Goal: Check status: Check status

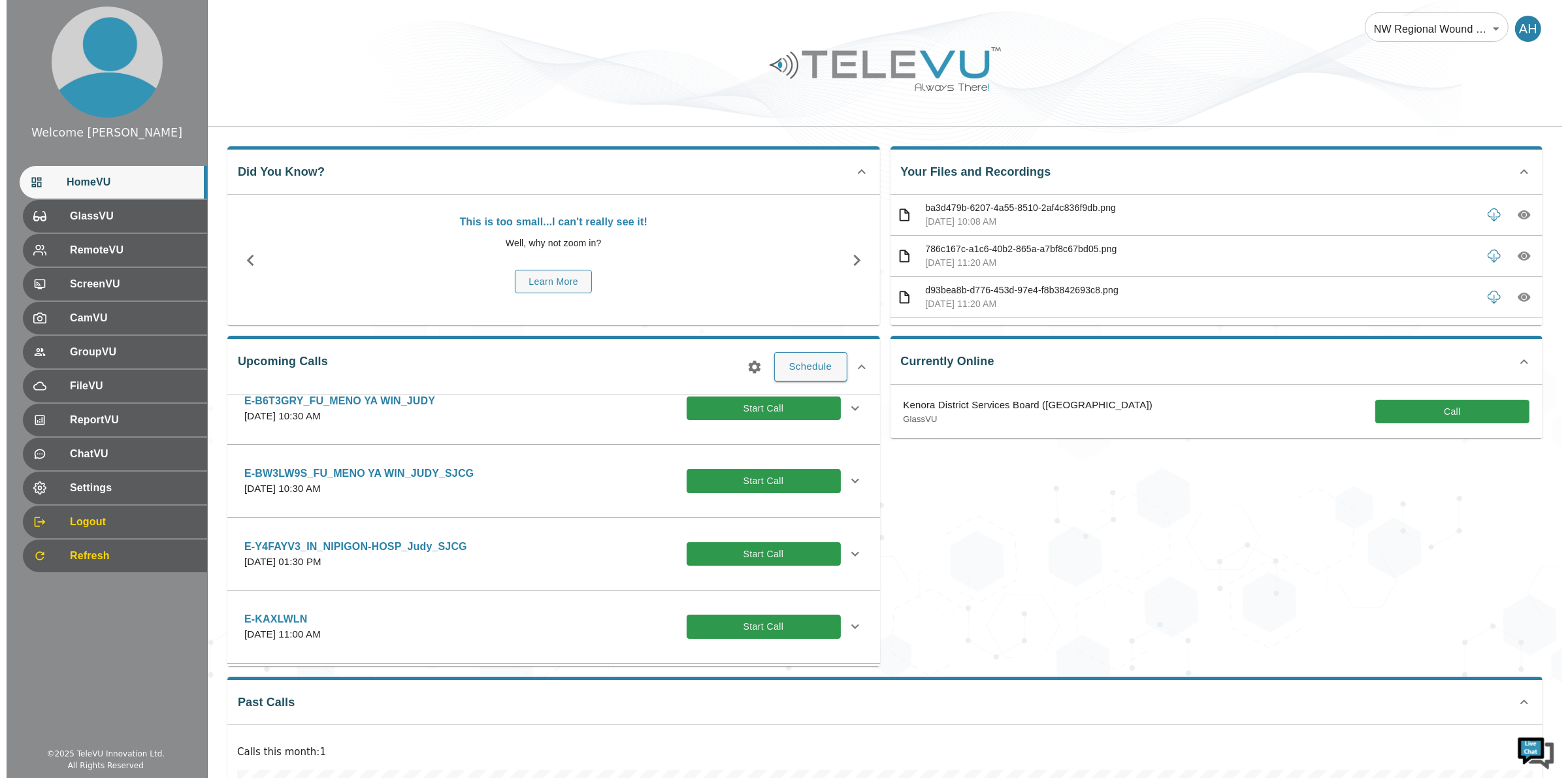
scroll to position [33, 0]
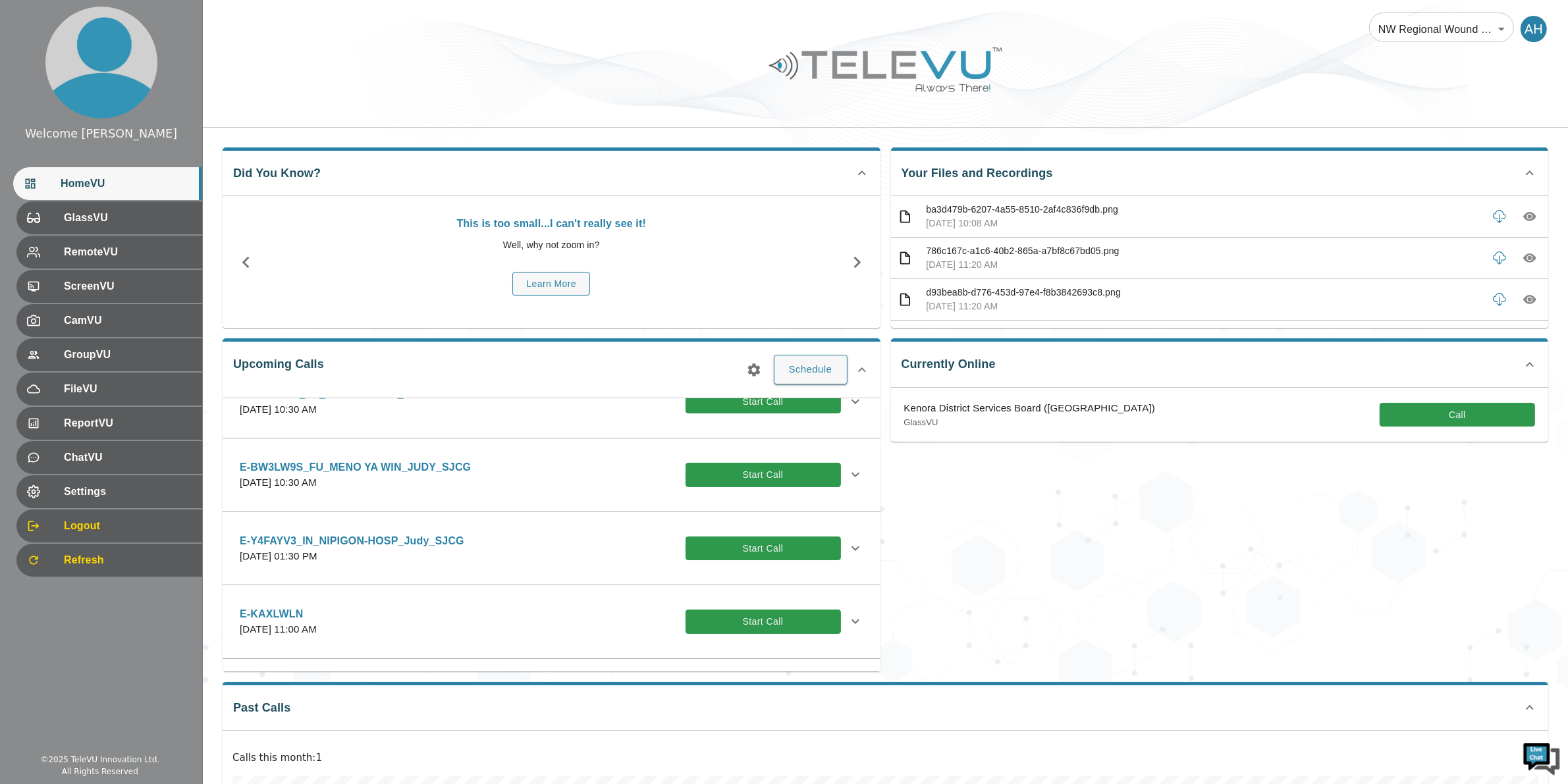
click at [747, 365] on icon "button" at bounding box center [753, 370] width 16 height 16
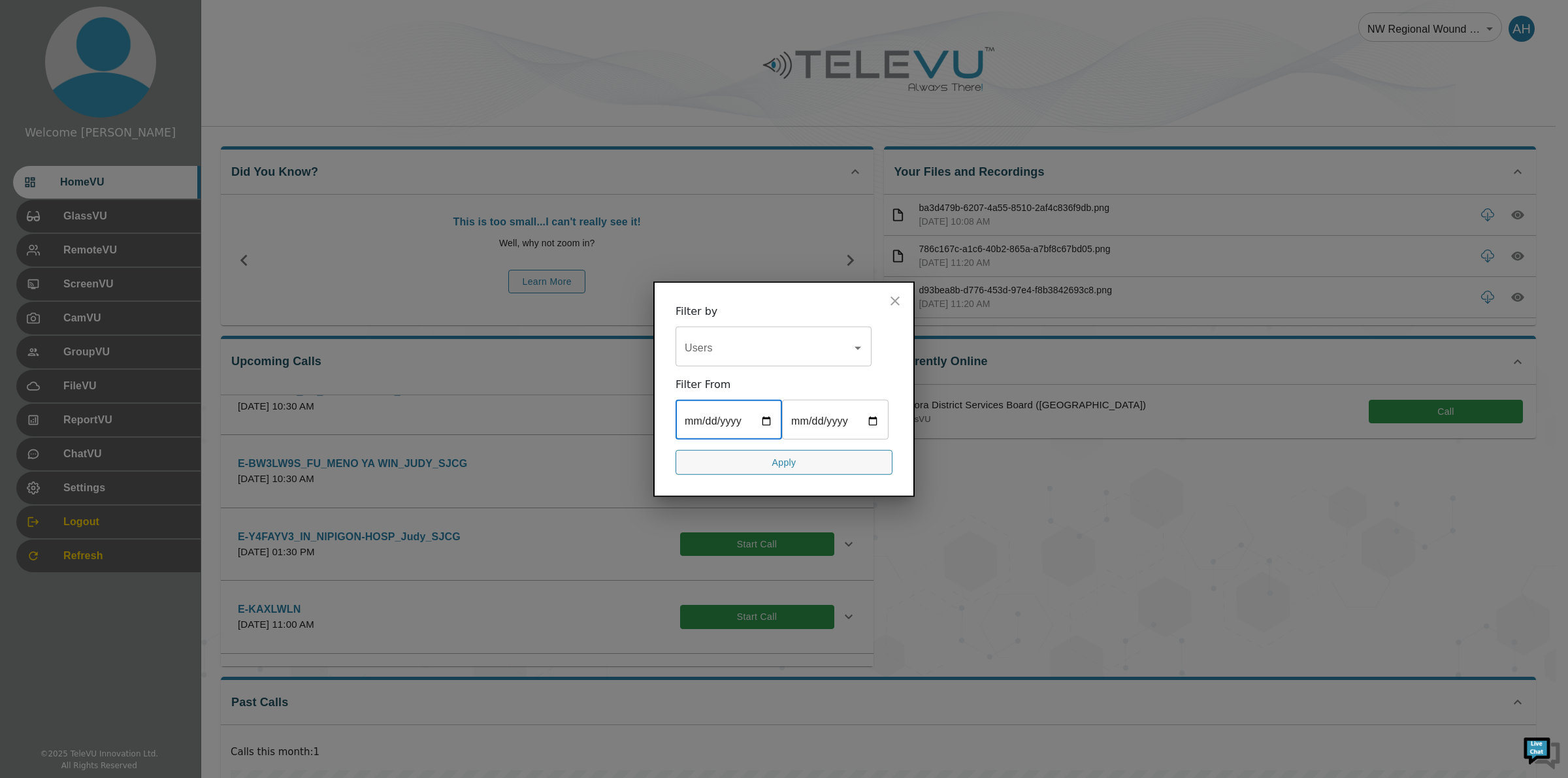
drag, startPoint x: 764, startPoint y: 421, endPoint x: 753, endPoint y: 370, distance: 52.2
click at [765, 421] on input "date" at bounding box center [729, 421] width 106 height 36
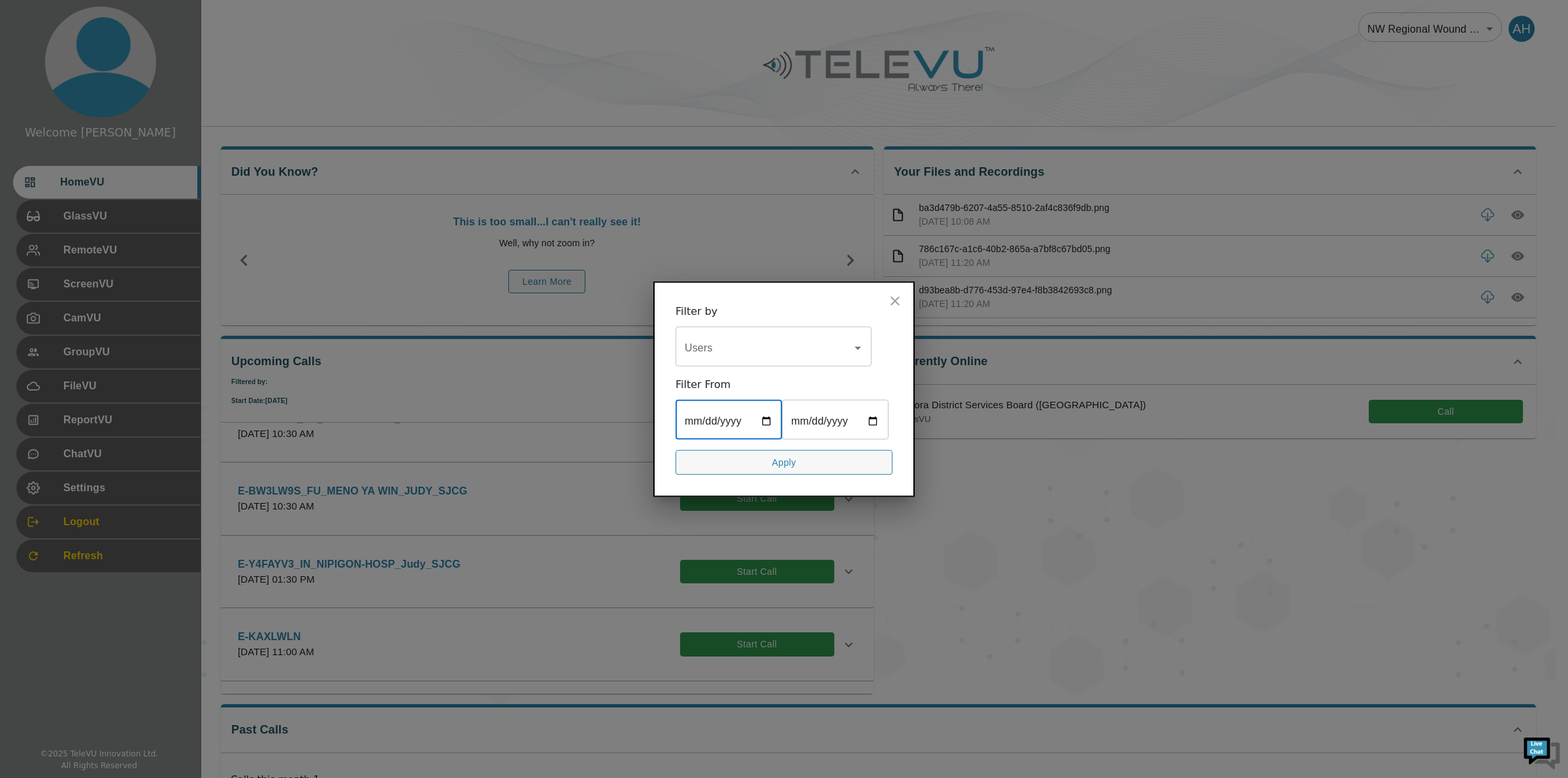
type input "[DATE]"
click at [873, 420] on input "date" at bounding box center [835, 421] width 106 height 36
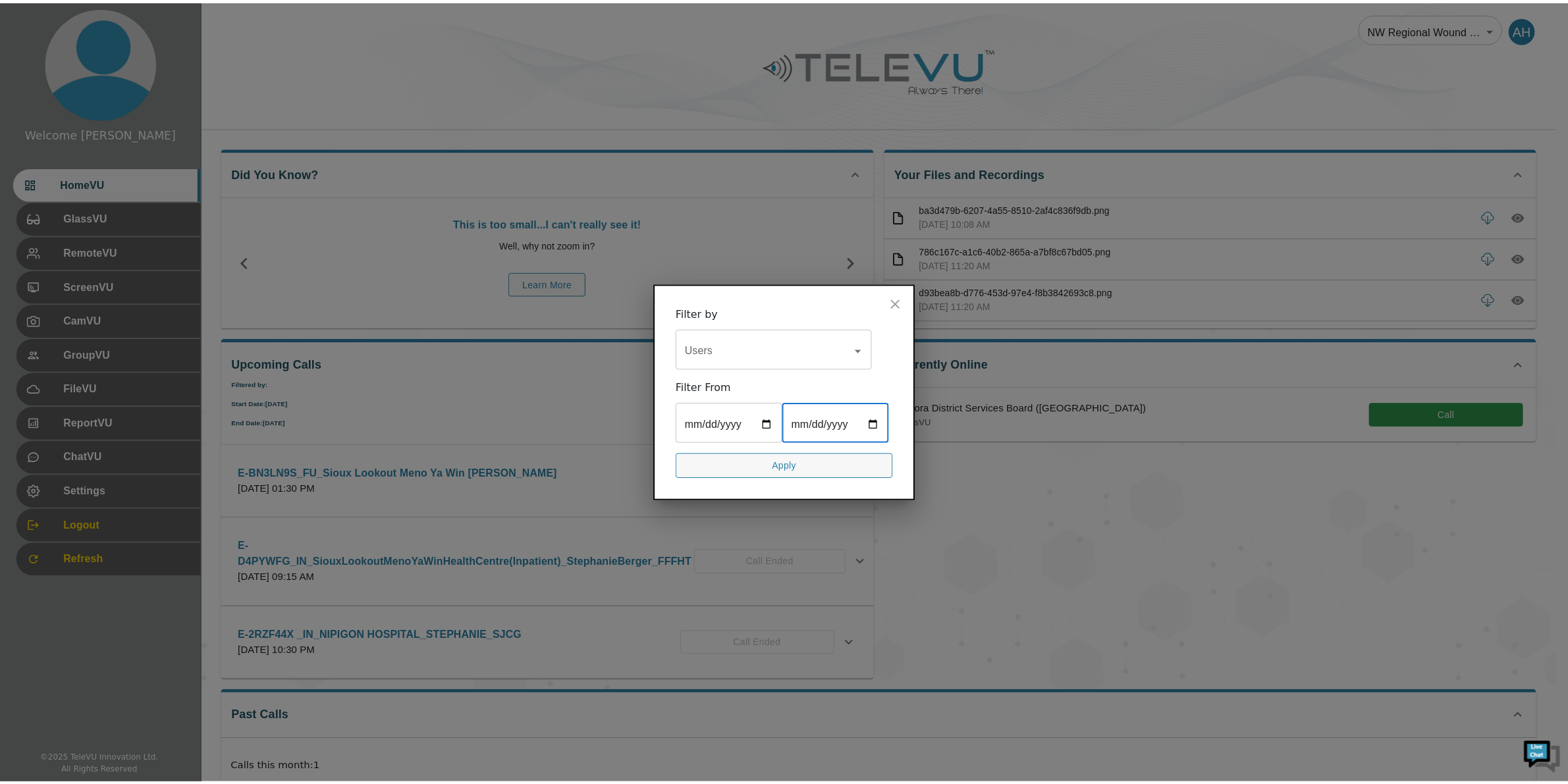
scroll to position [0, 0]
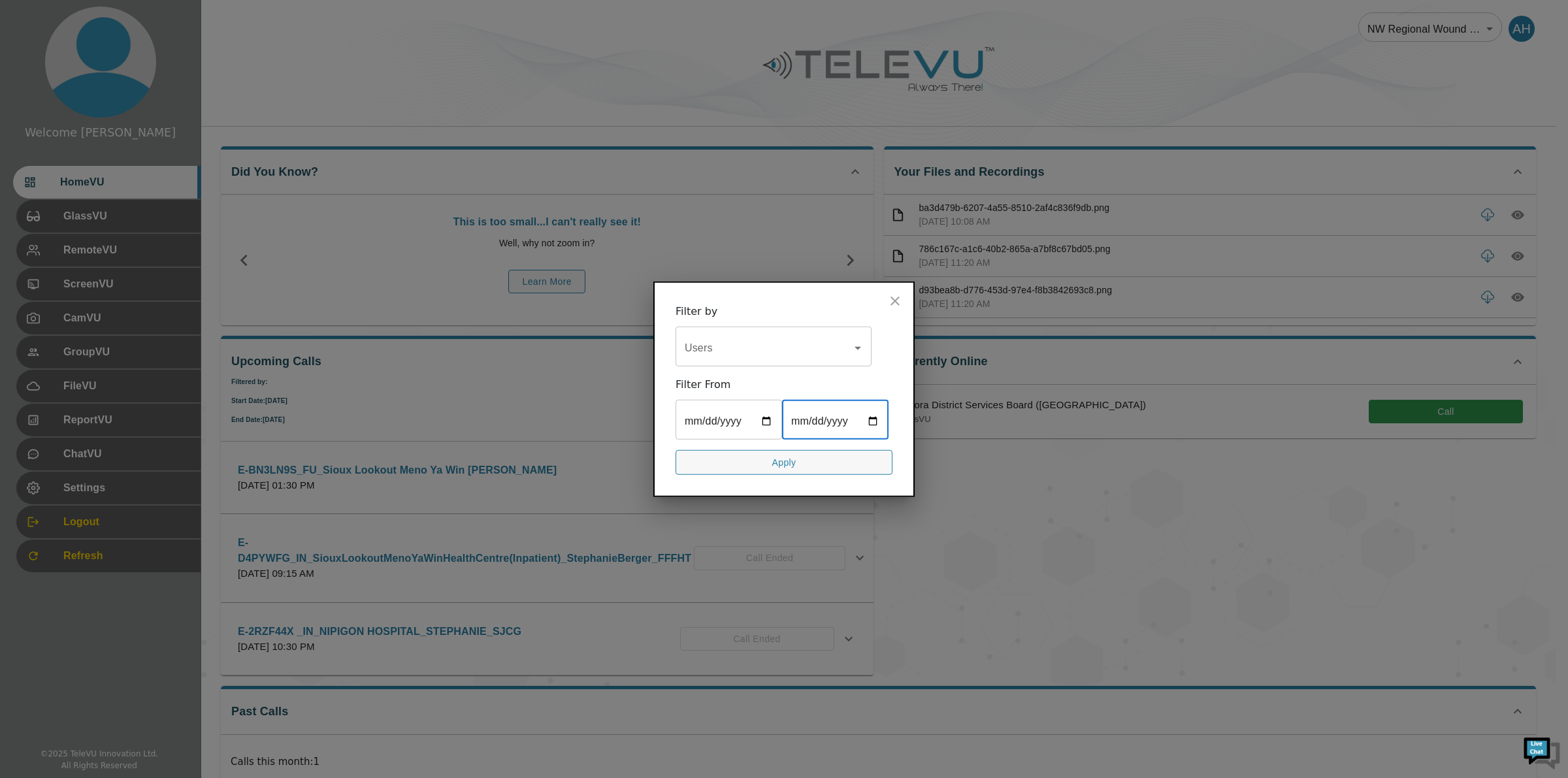
type input "[DATE]"
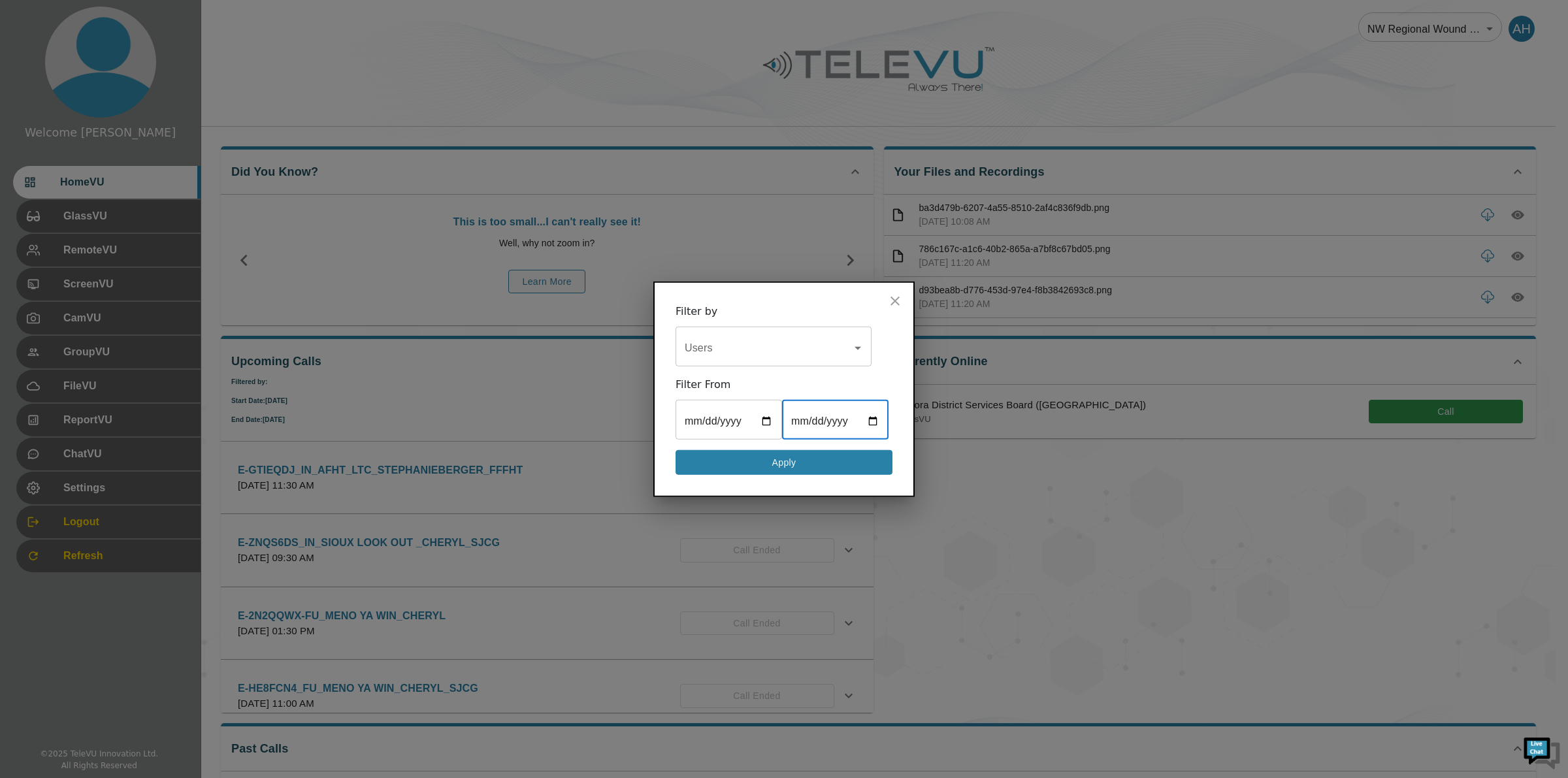
click at [808, 457] on button "Apply" at bounding box center [784, 461] width 217 height 25
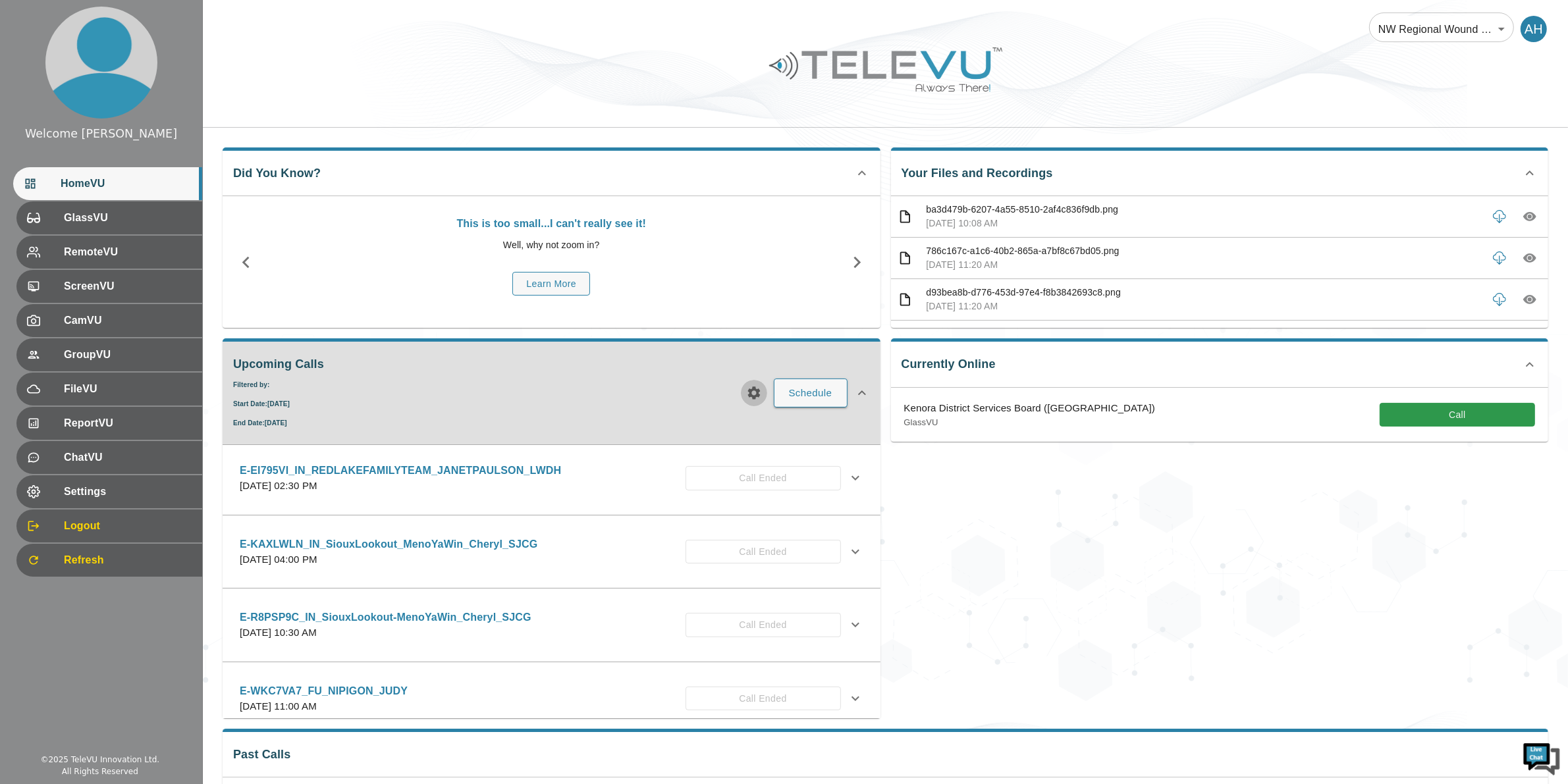
scroll to position [1186, 0]
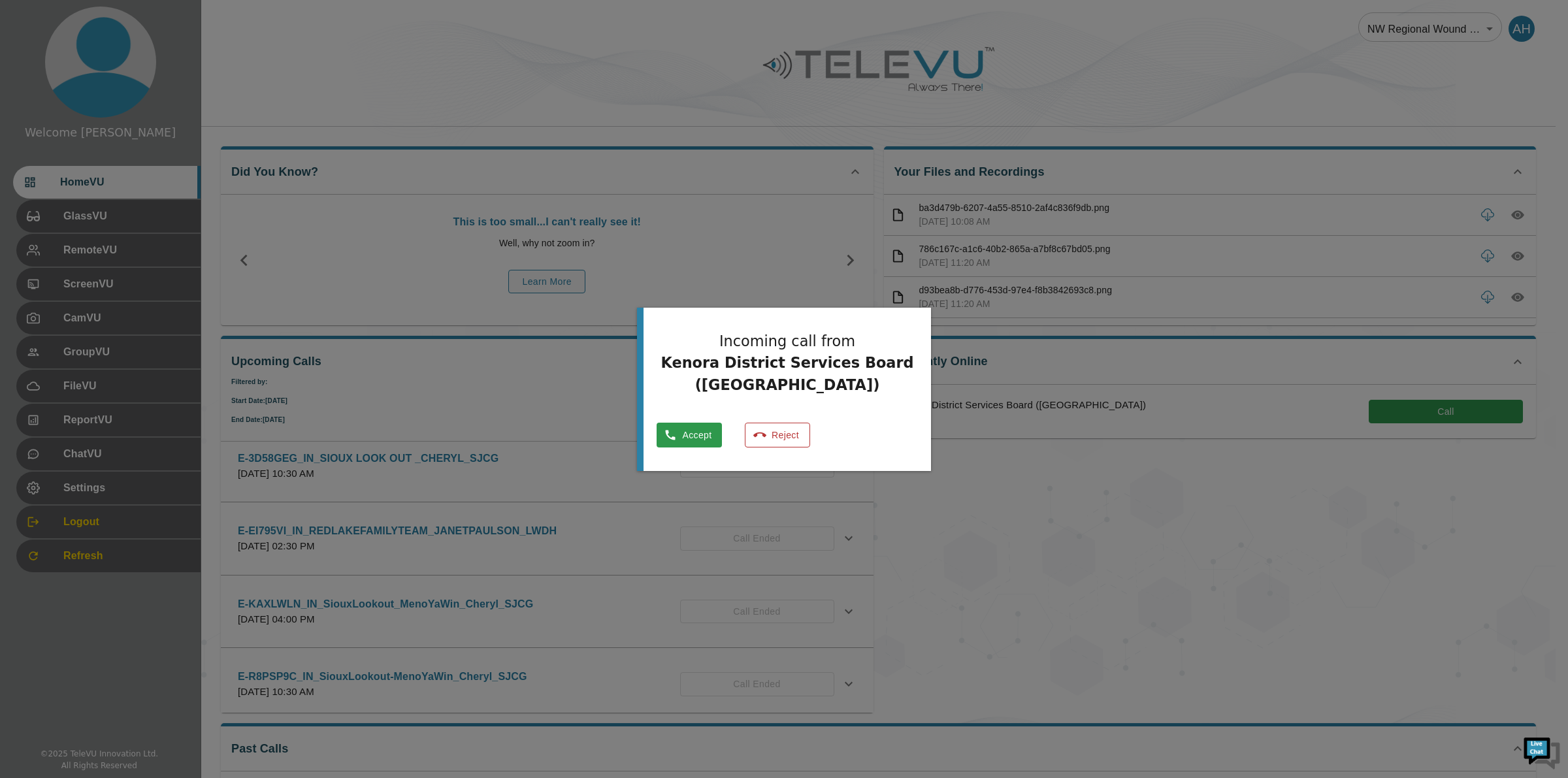
click at [785, 434] on button "Reject" at bounding box center [777, 434] width 65 height 25
click at [785, 440] on button "Reject" at bounding box center [777, 434] width 65 height 25
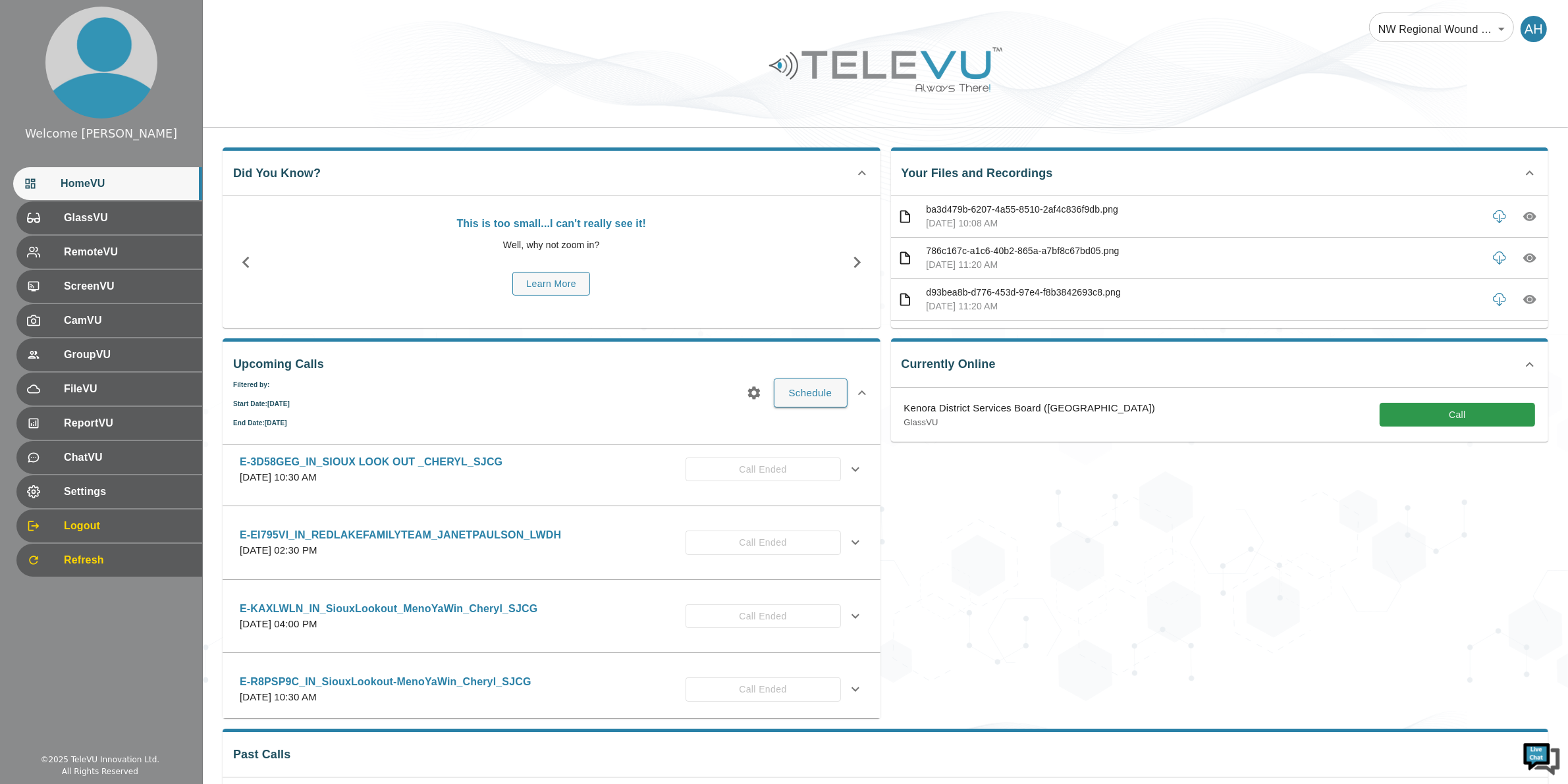
click at [1535, 30] on div "AH" at bounding box center [1533, 29] width 26 height 26
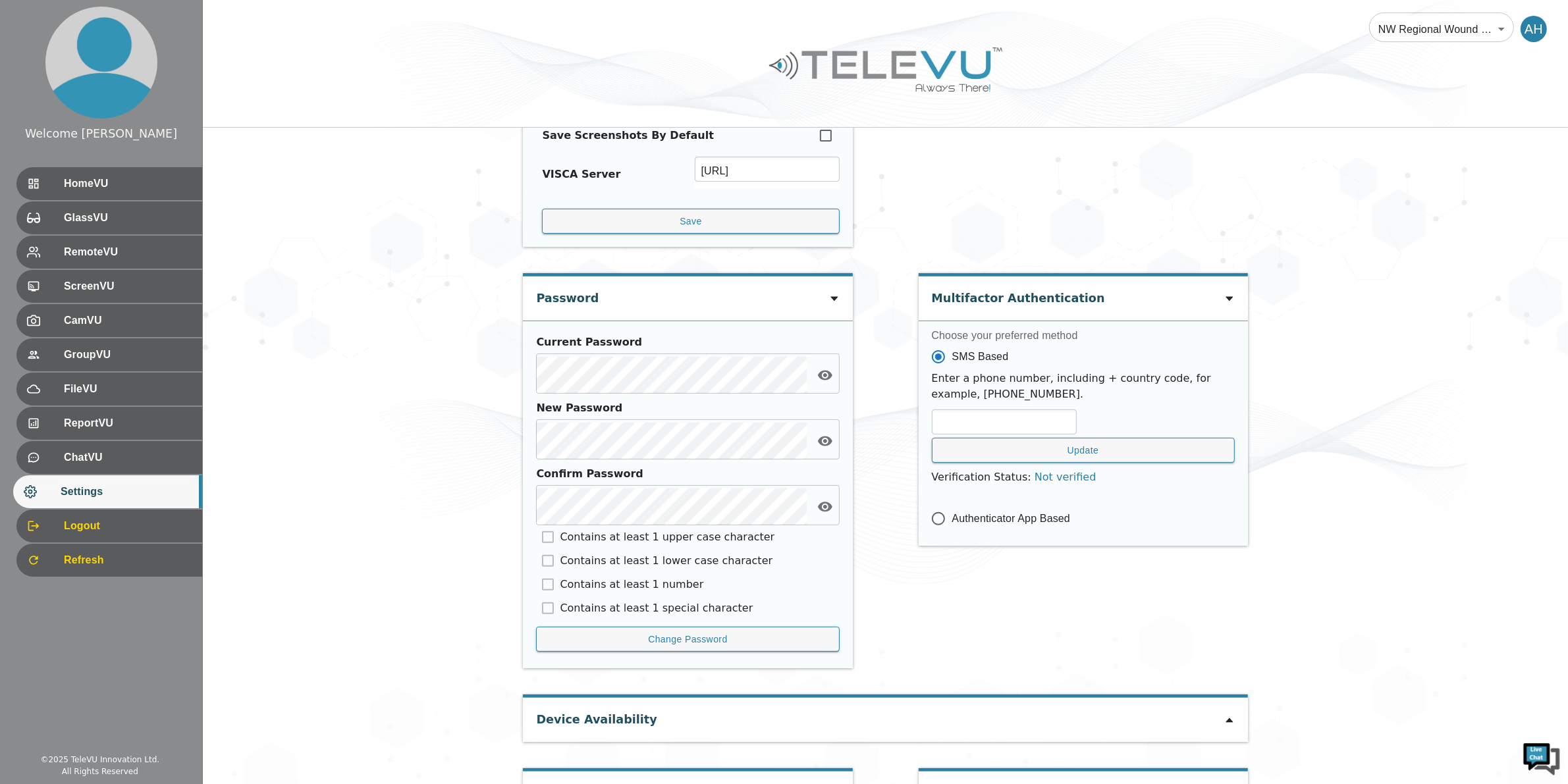
scroll to position [384, 0]
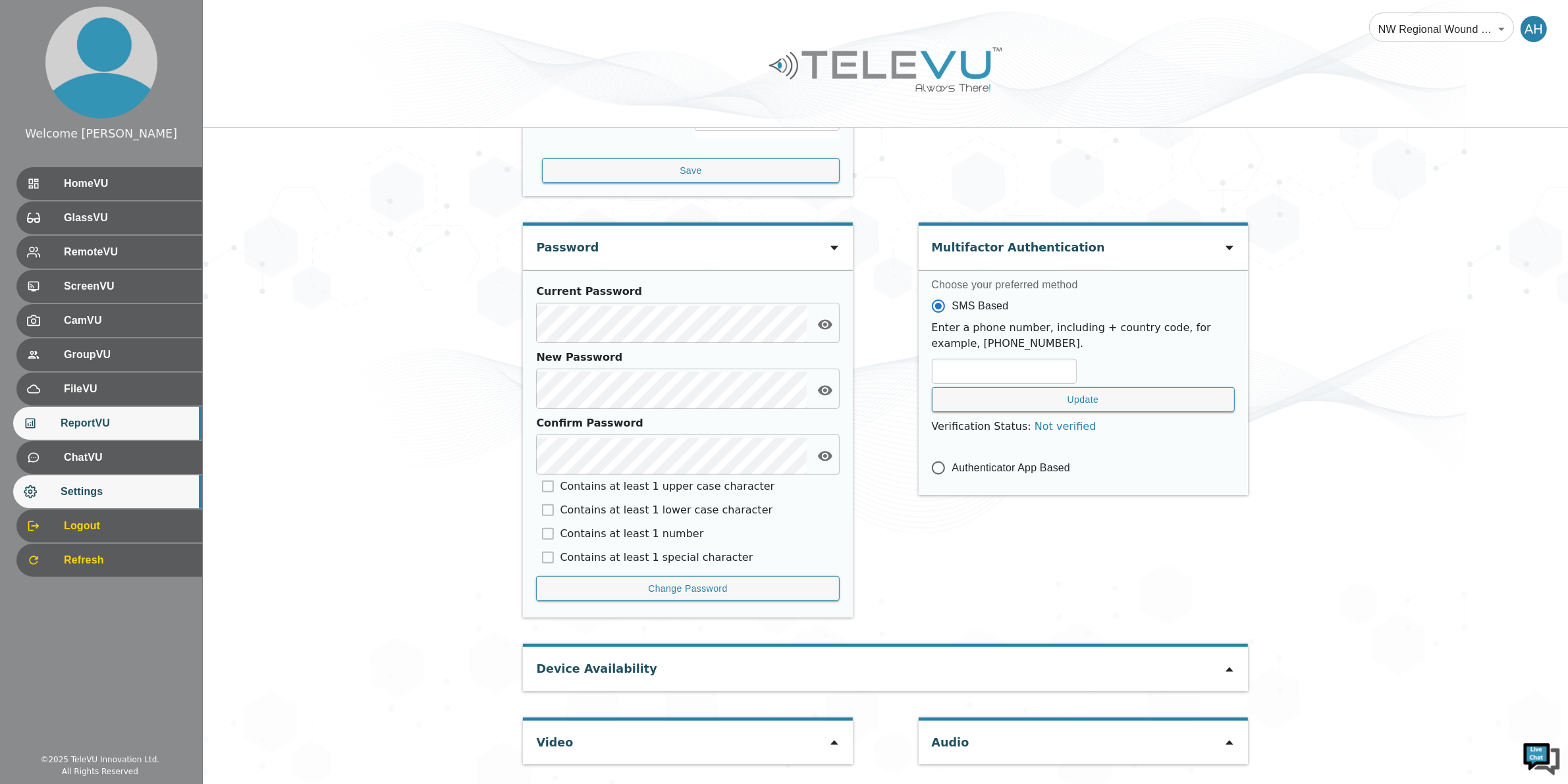
click at [117, 421] on span "ReportVU" at bounding box center [126, 423] width 131 height 16
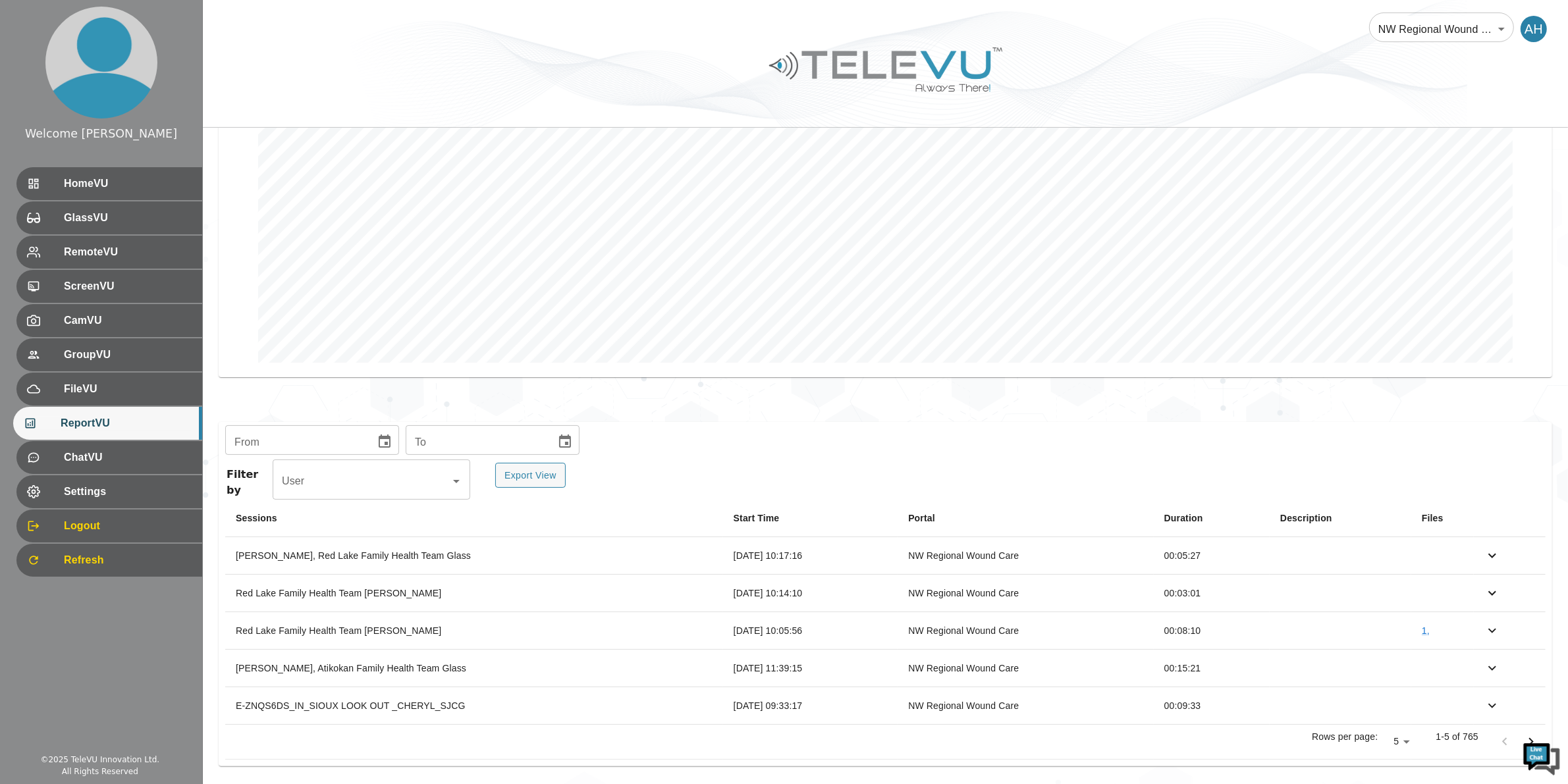
scroll to position [189, 0]
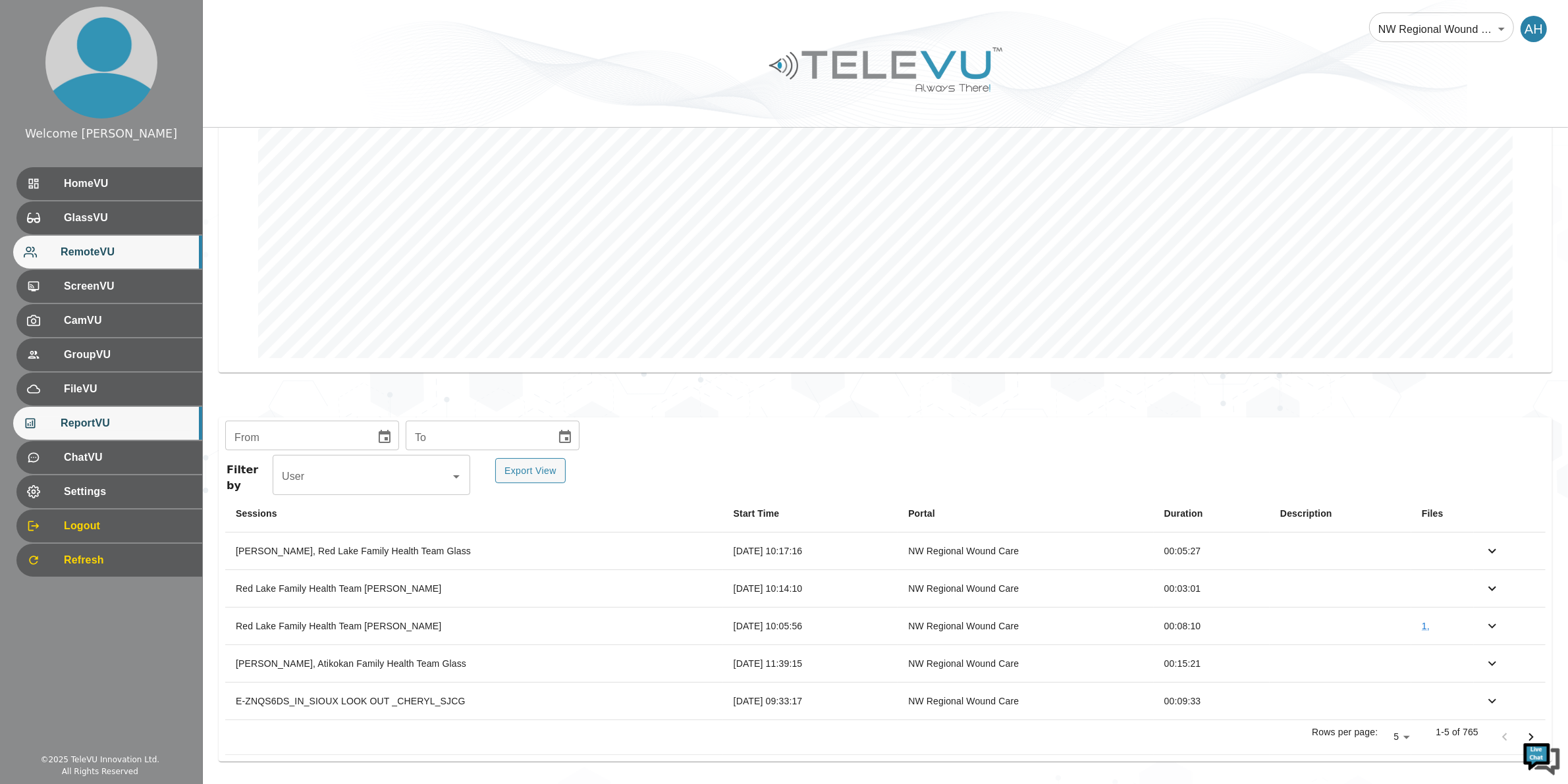
click at [100, 254] on span "RemoteVU" at bounding box center [126, 252] width 131 height 16
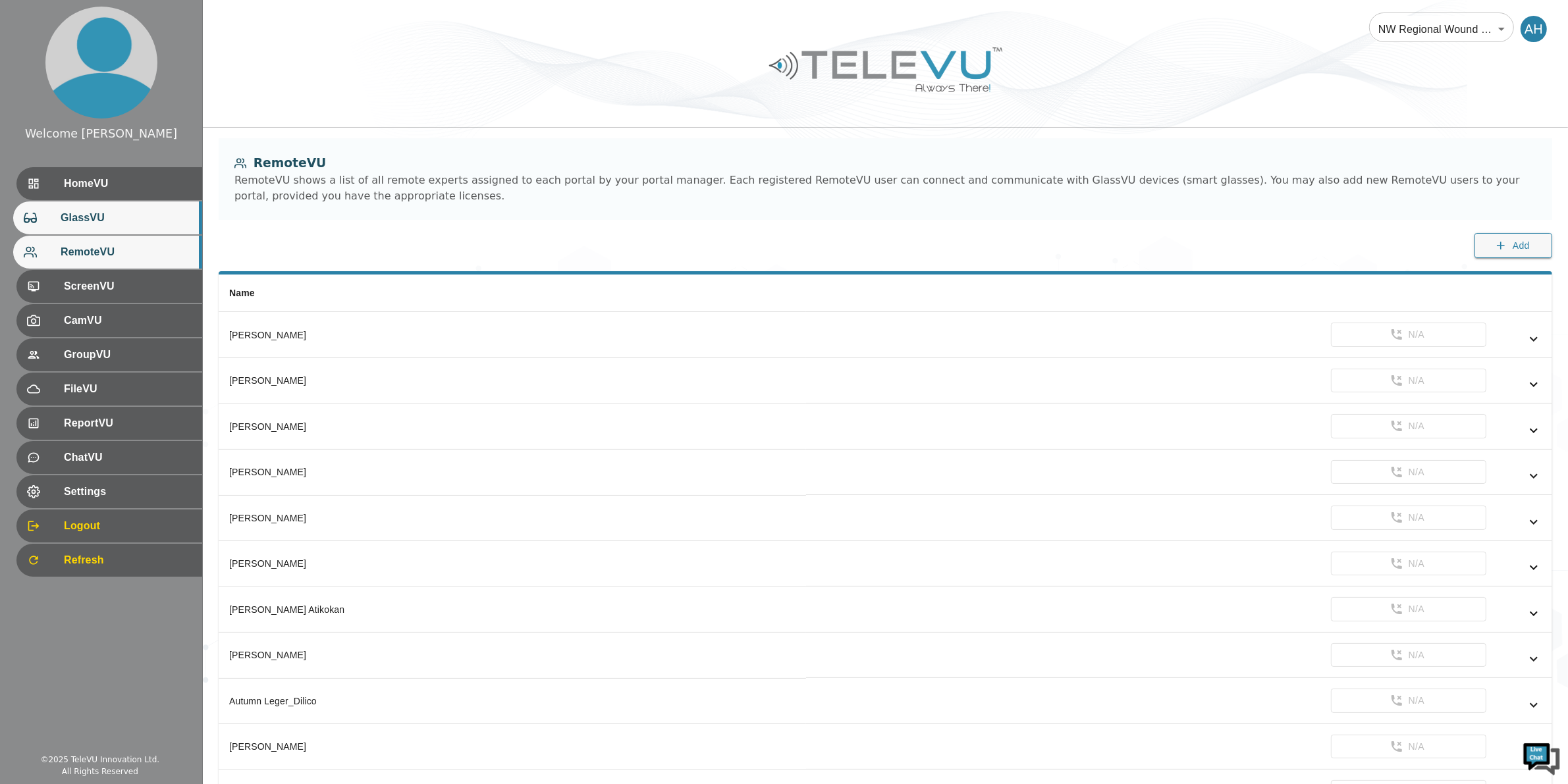
click at [109, 222] on span "GlassVU" at bounding box center [126, 218] width 131 height 16
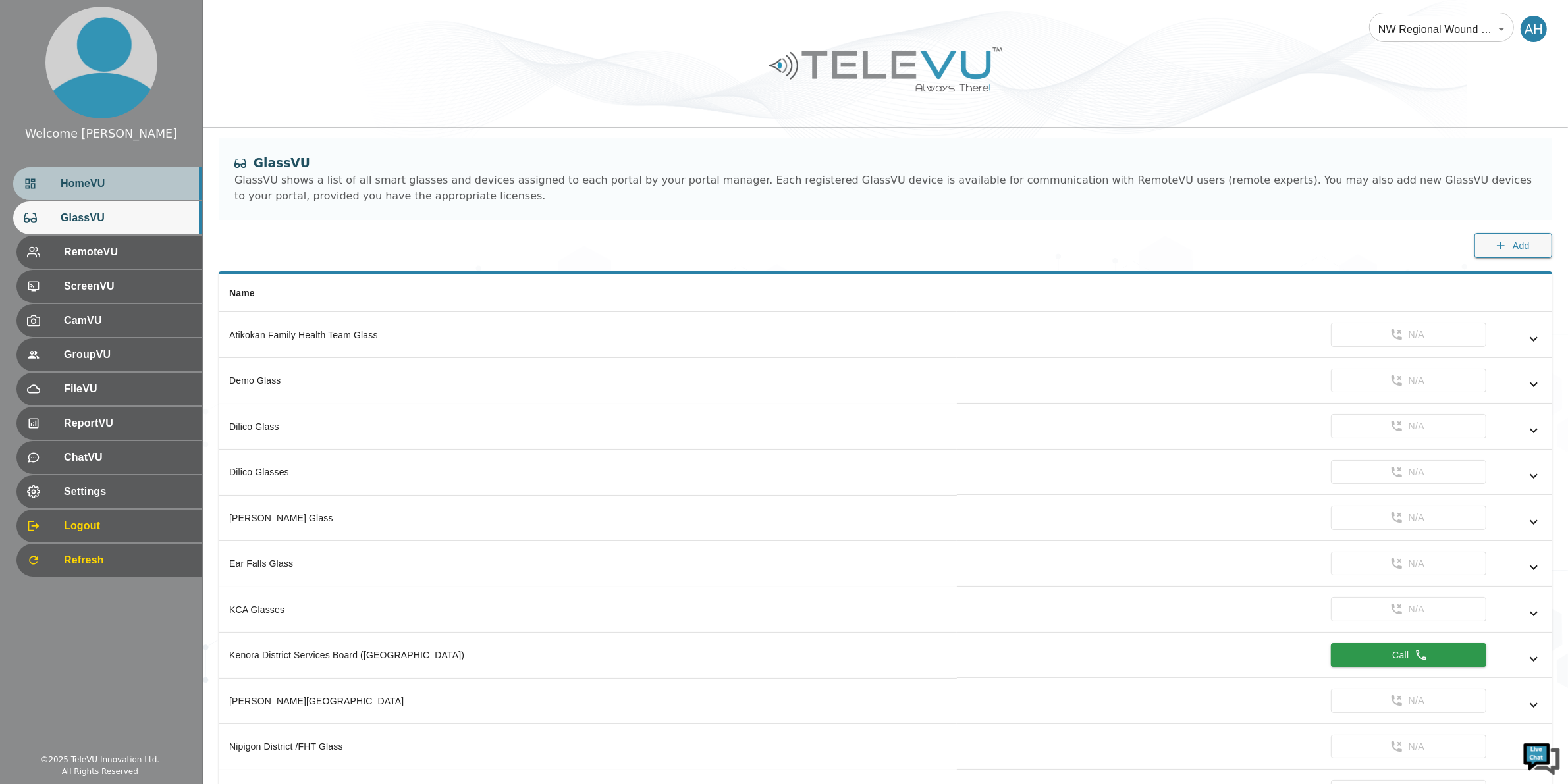
click at [104, 180] on span "HomeVU" at bounding box center [126, 184] width 131 height 16
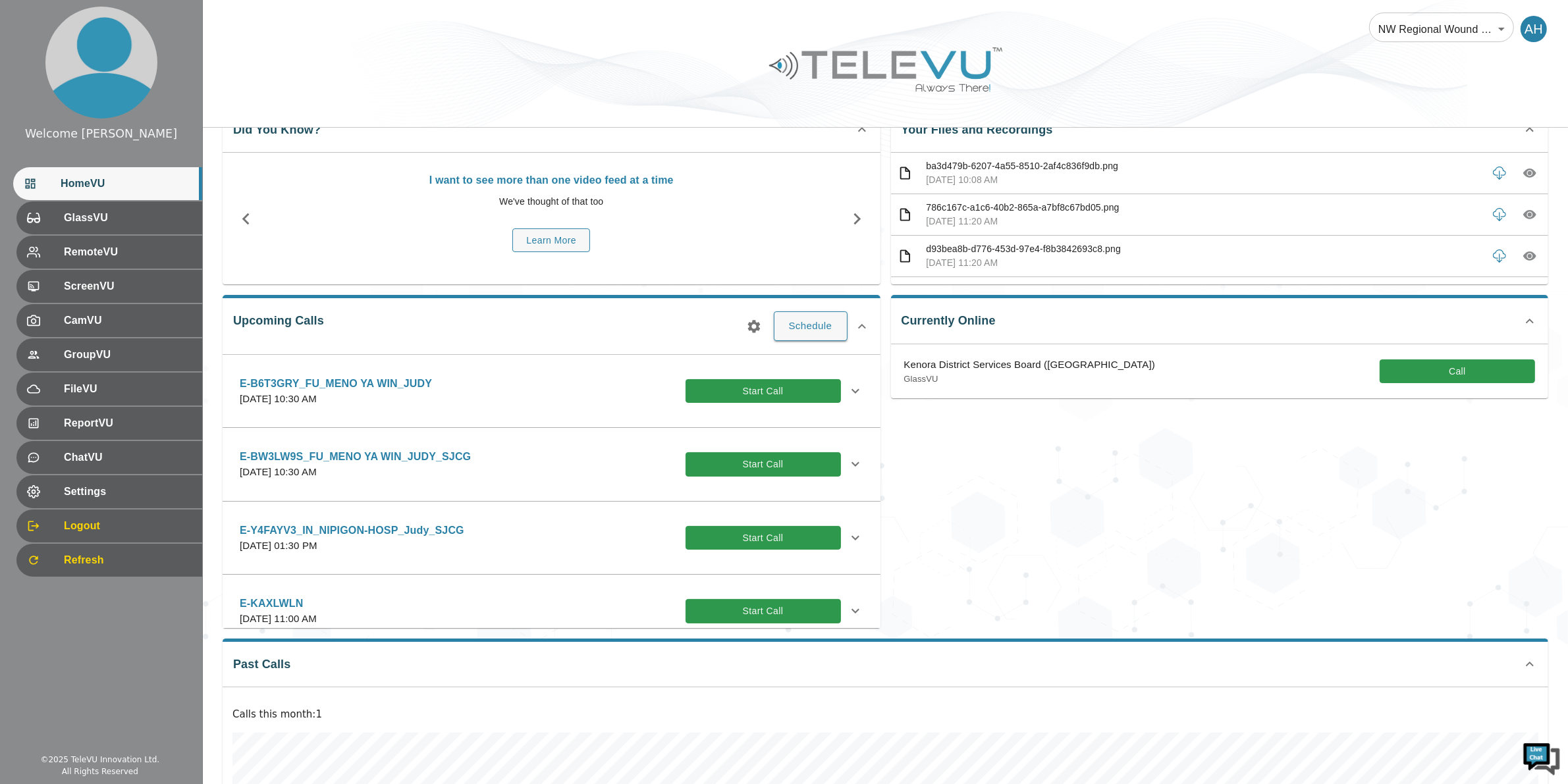
scroll to position [82, 0]
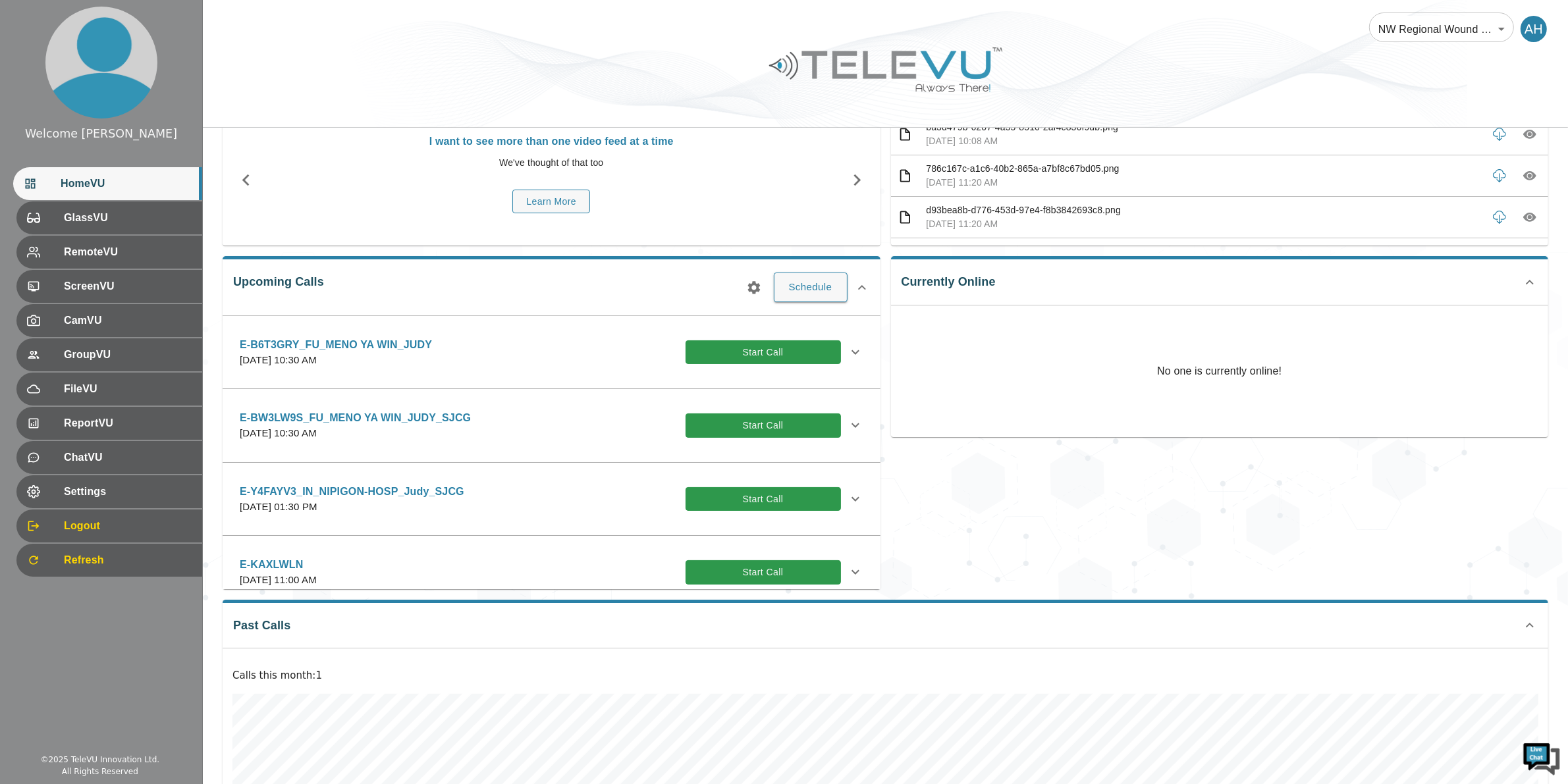
click at [140, 698] on div "Welcome [PERSON_NAME] HomeVU GlassVU RemoteVU ScreenVU CamVU GroupVU FileVU Rep…" at bounding box center [101, 392] width 203 height 784
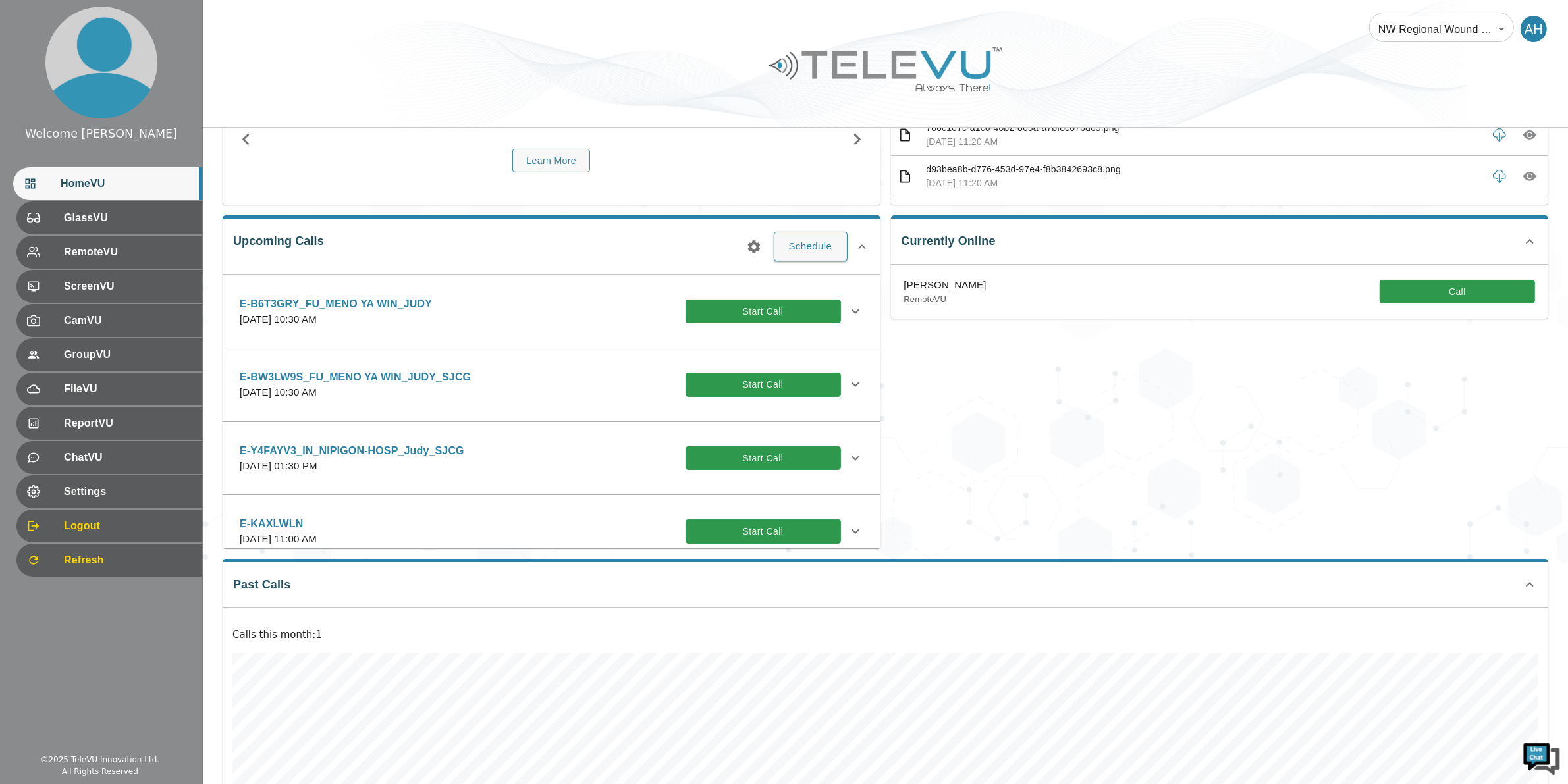
scroll to position [0, 0]
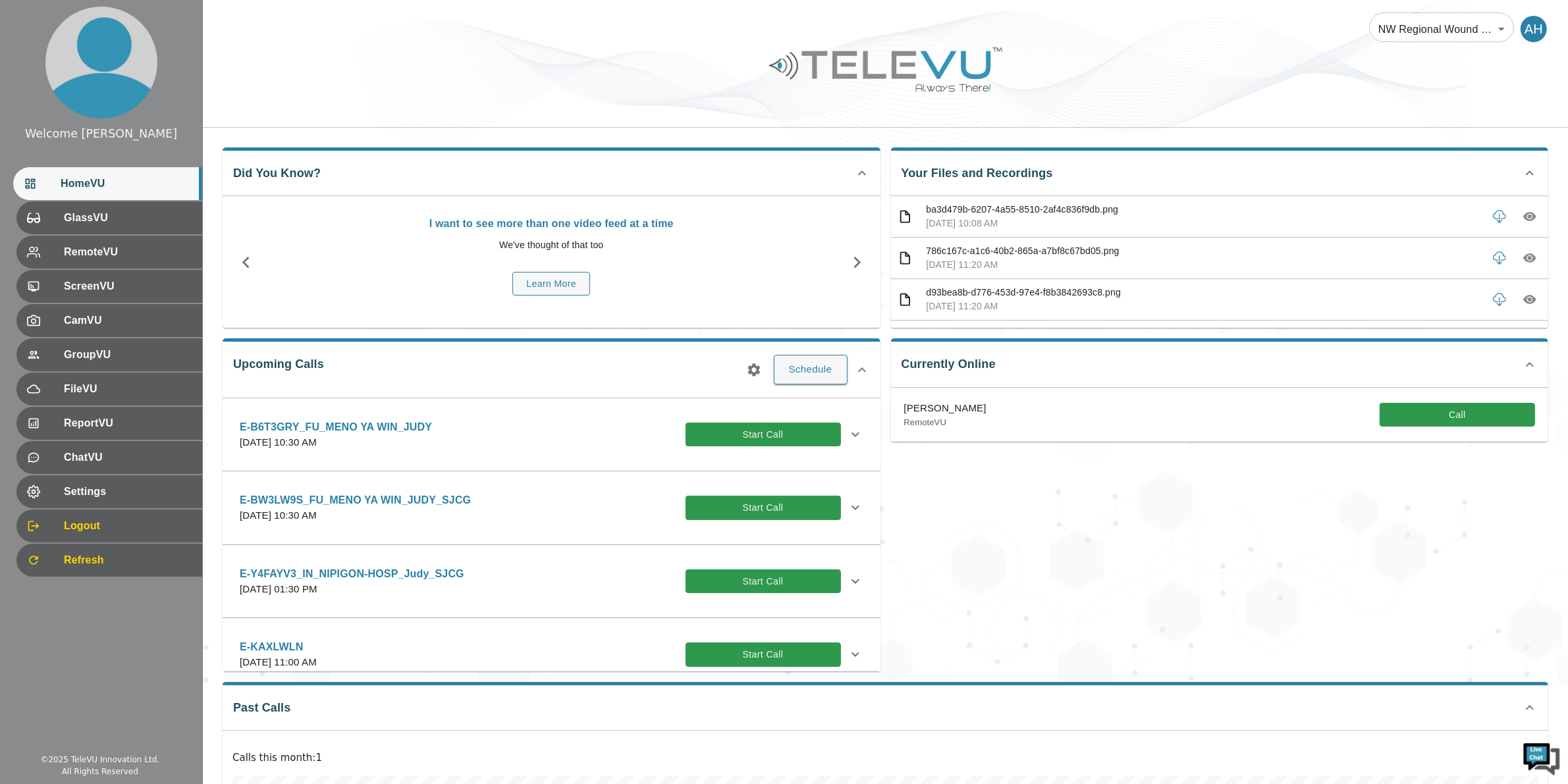
click at [1106, 586] on div "Currently Online Raechel Alexander_SJCG RemoteVU Call" at bounding box center [1214, 499] width 668 height 343
click at [754, 360] on button "button" at bounding box center [753, 370] width 26 height 26
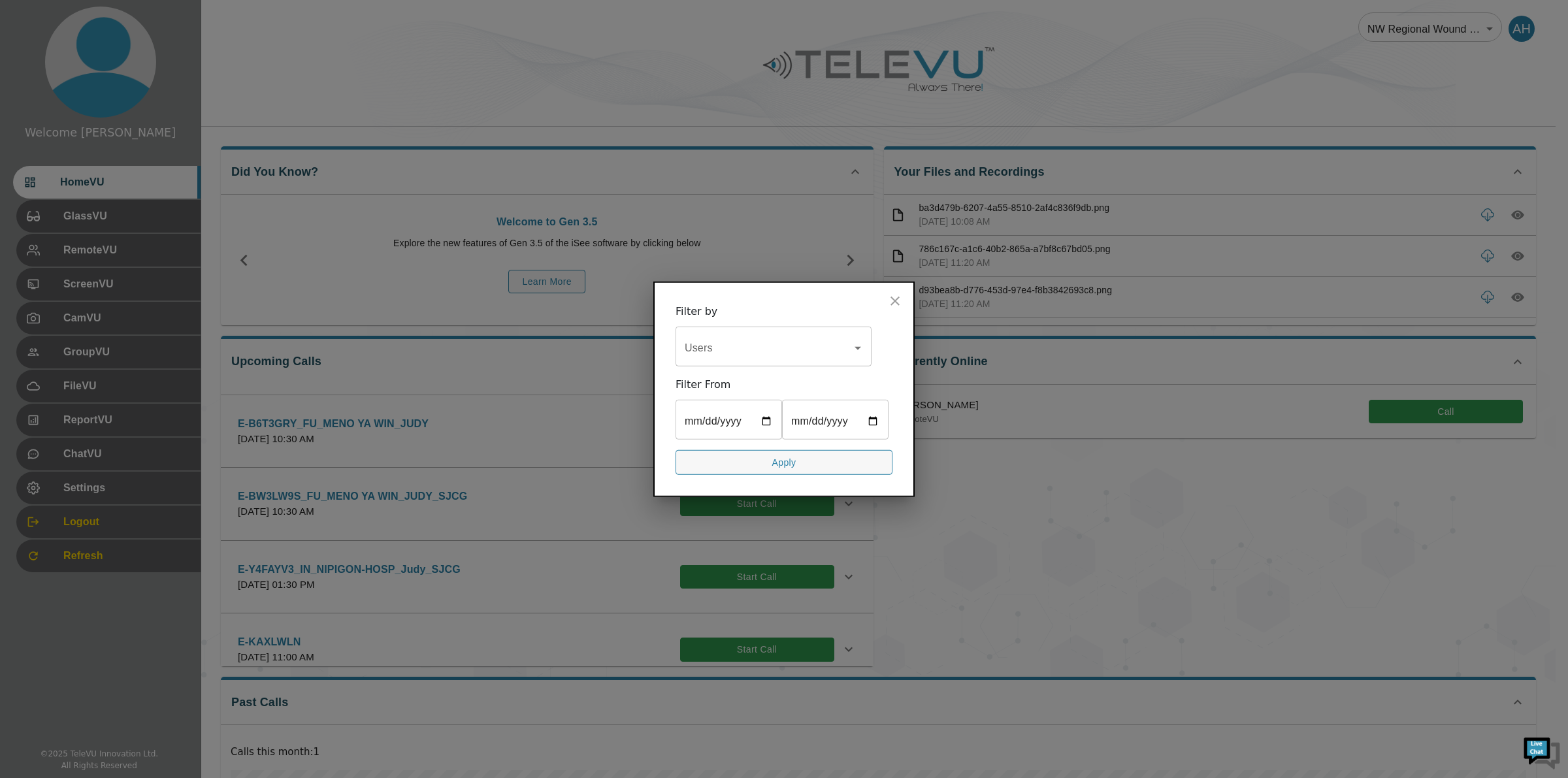
click at [767, 422] on input "date" at bounding box center [729, 421] width 106 height 36
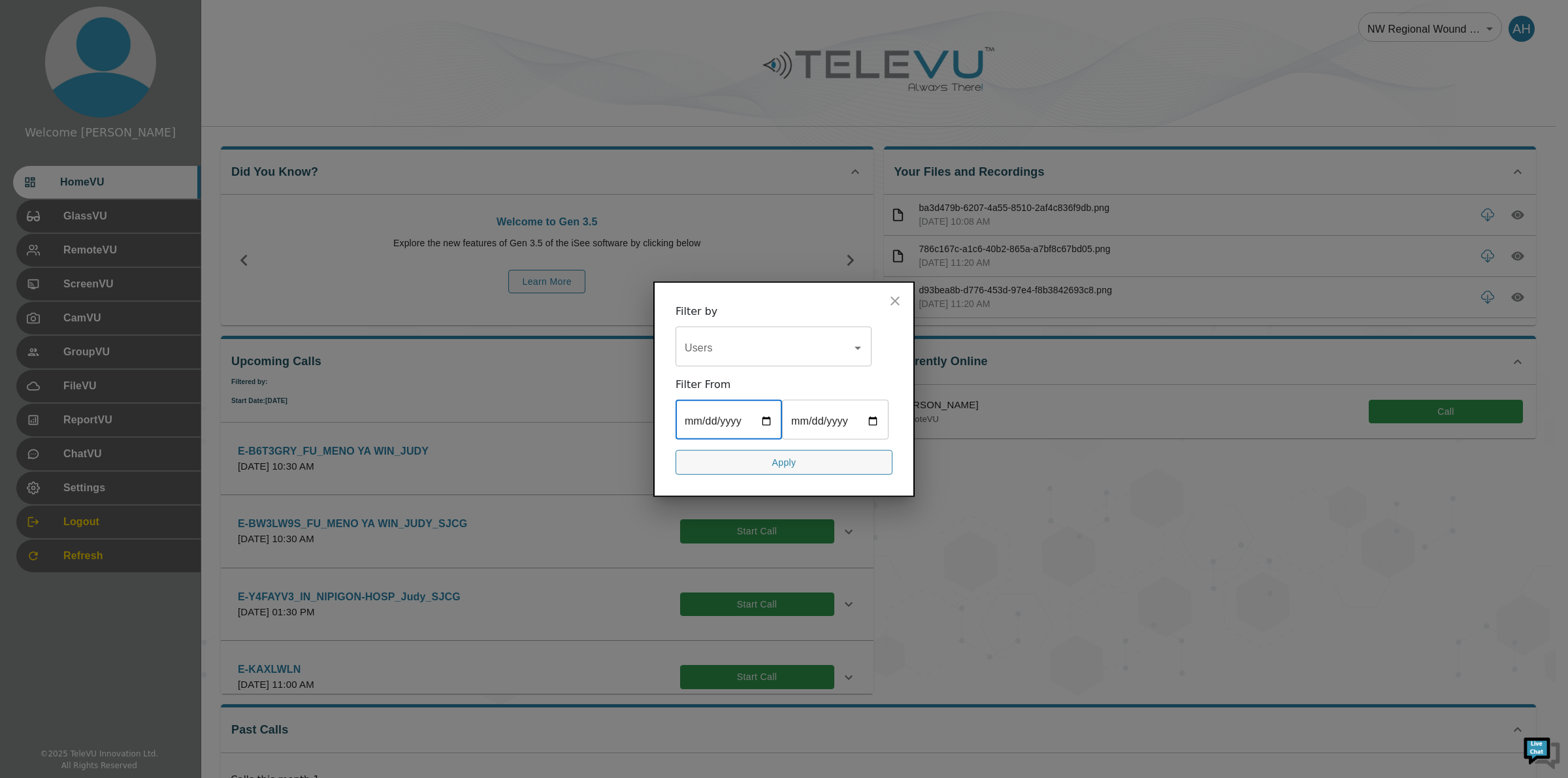
type input "[DATE]"
click at [871, 419] on input "date" at bounding box center [835, 421] width 106 height 36
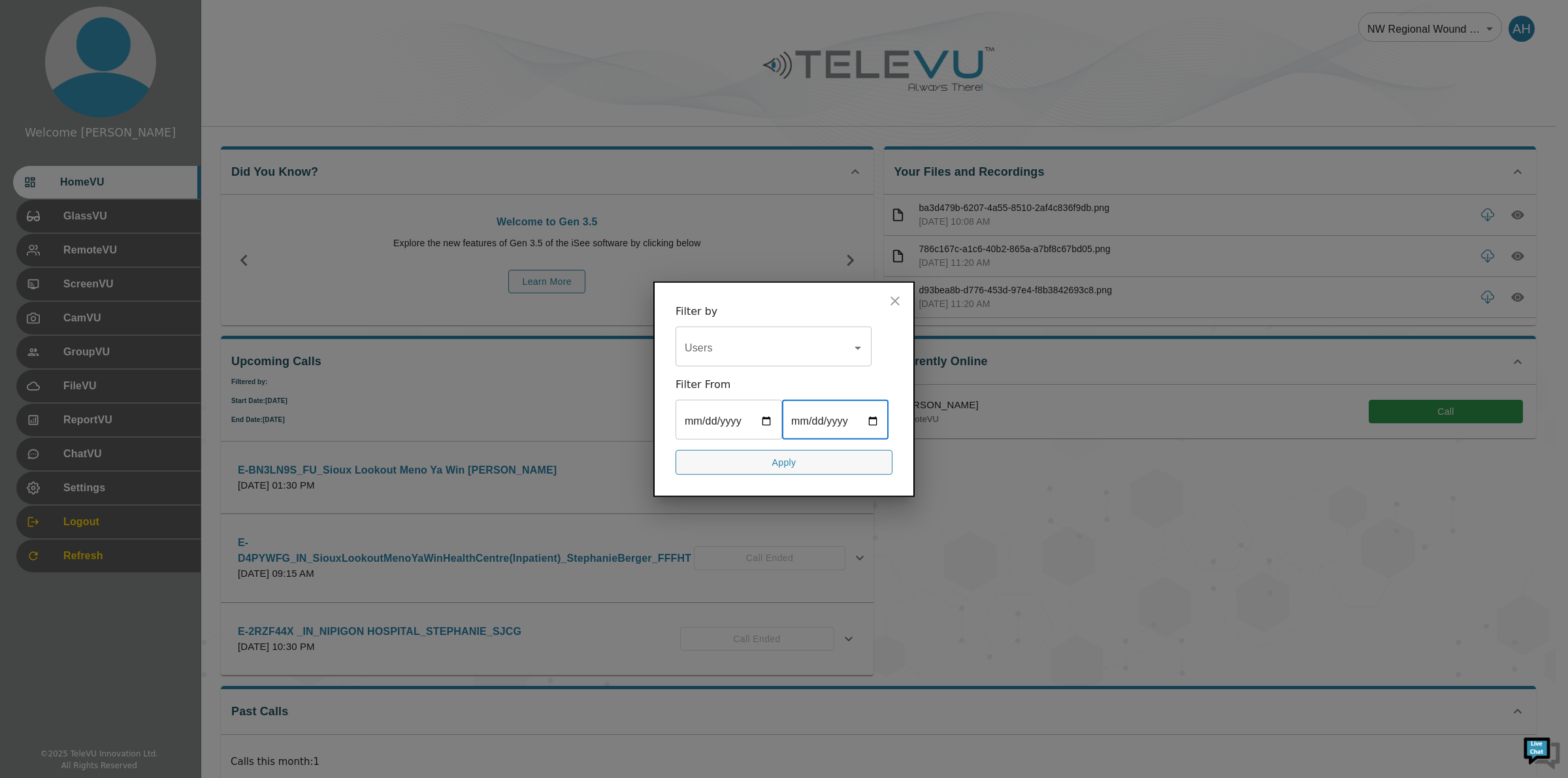
type input "[DATE]"
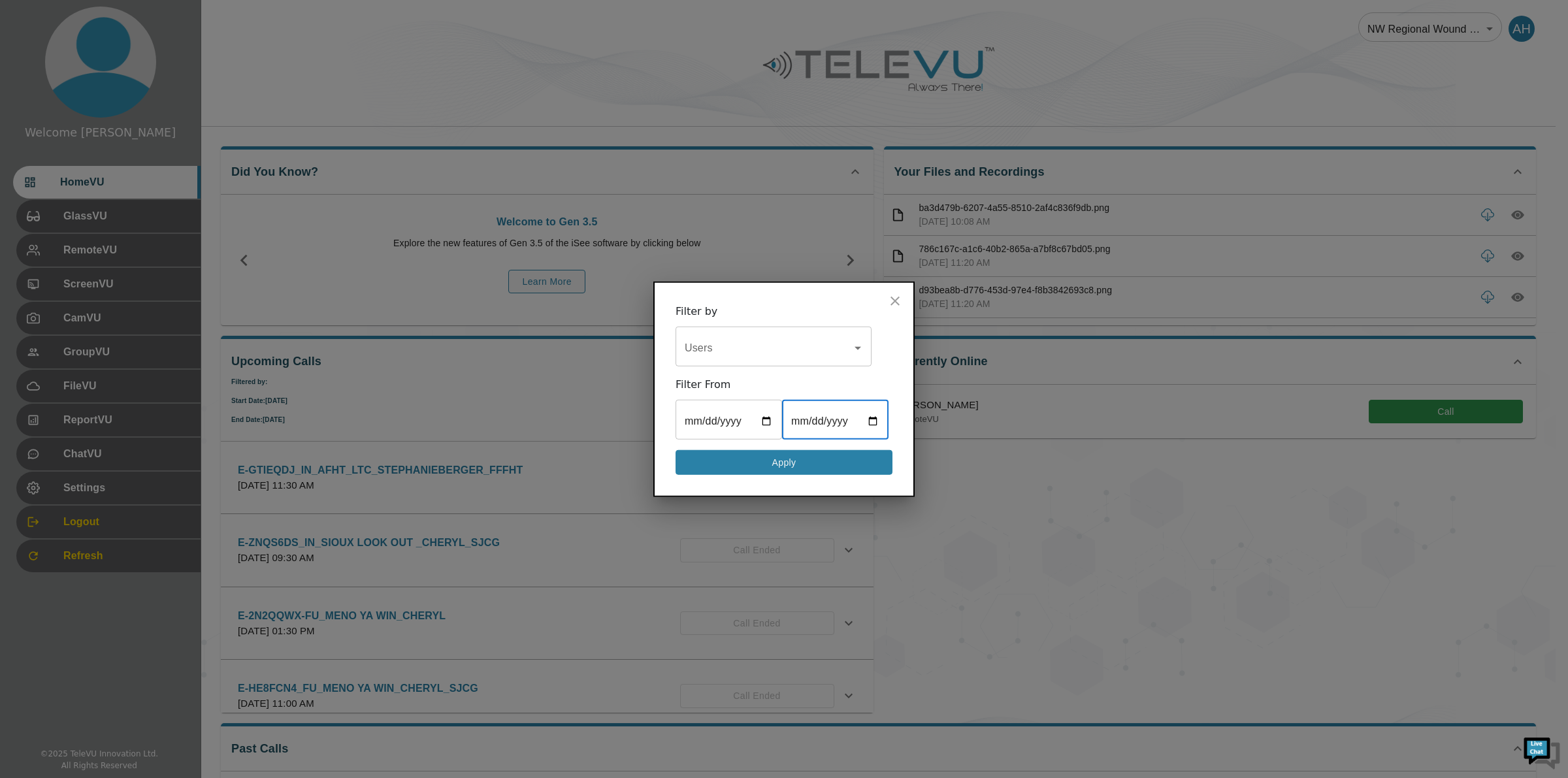
click at [752, 466] on button "Apply" at bounding box center [784, 461] width 217 height 25
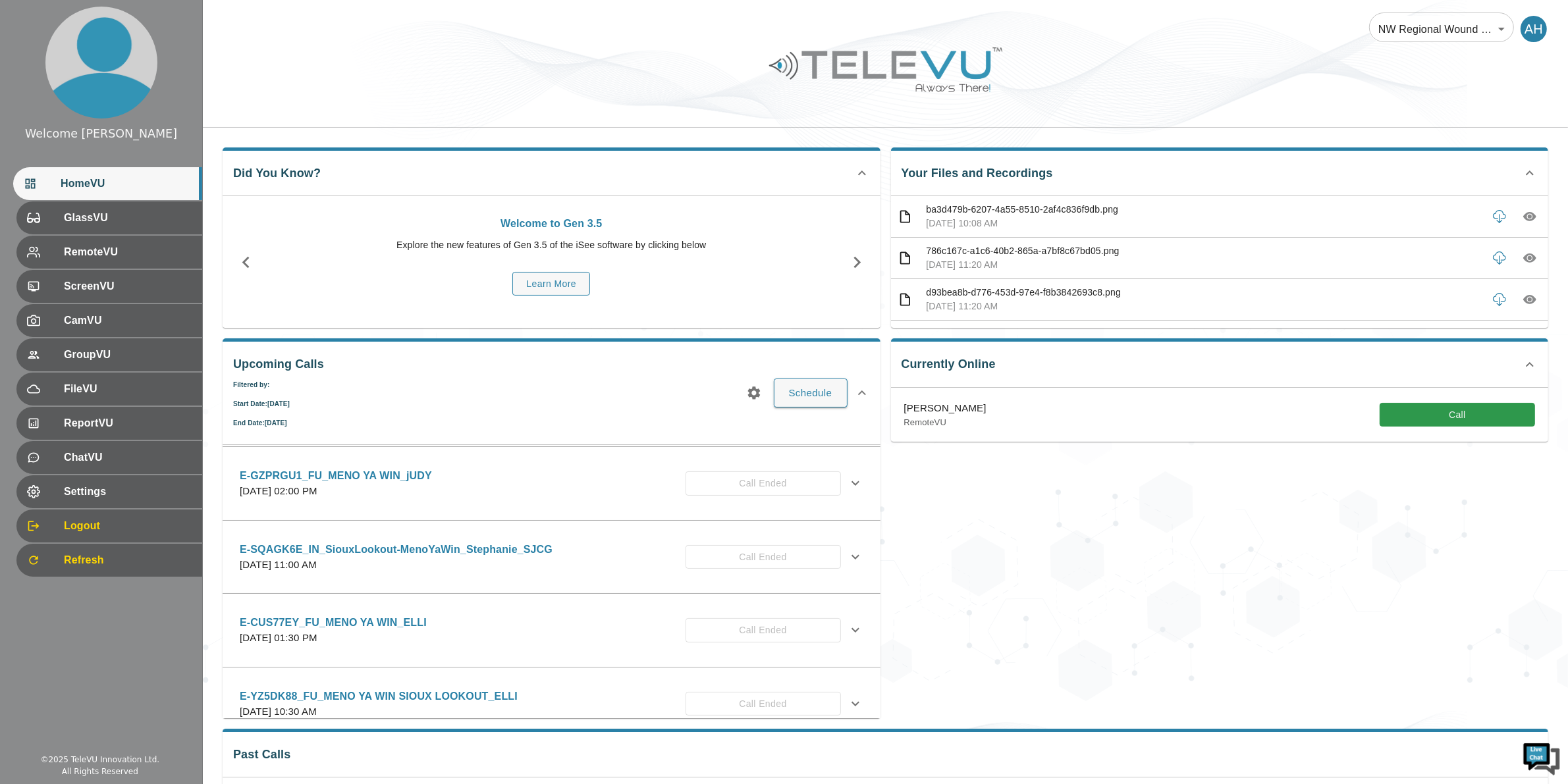
scroll to position [625, 0]
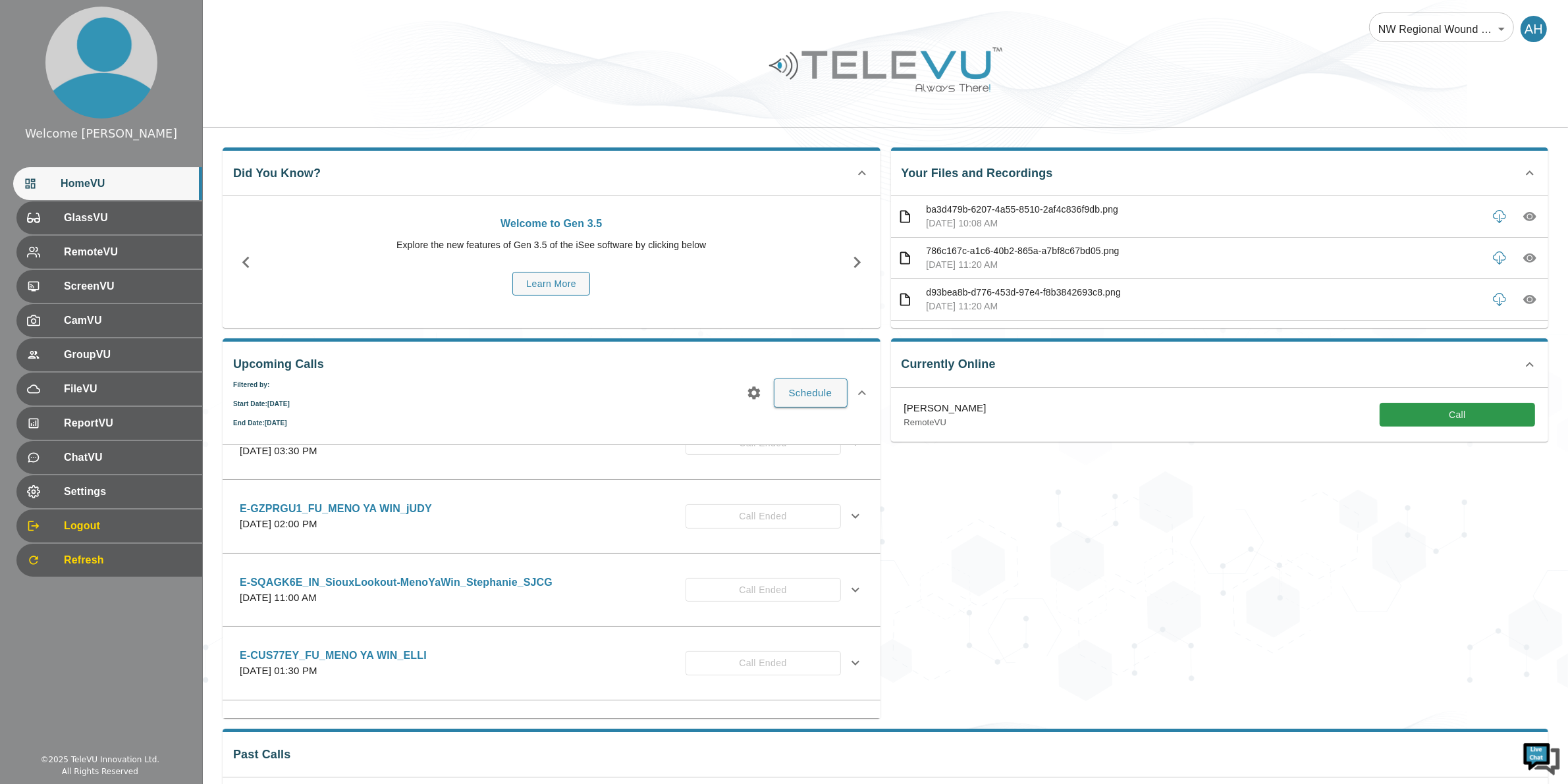
click at [163, 698] on div "Welcome [PERSON_NAME] HomeVU GlassVU RemoteVU ScreenVU CamVU GroupVU FileVU Rep…" at bounding box center [101, 392] width 203 height 784
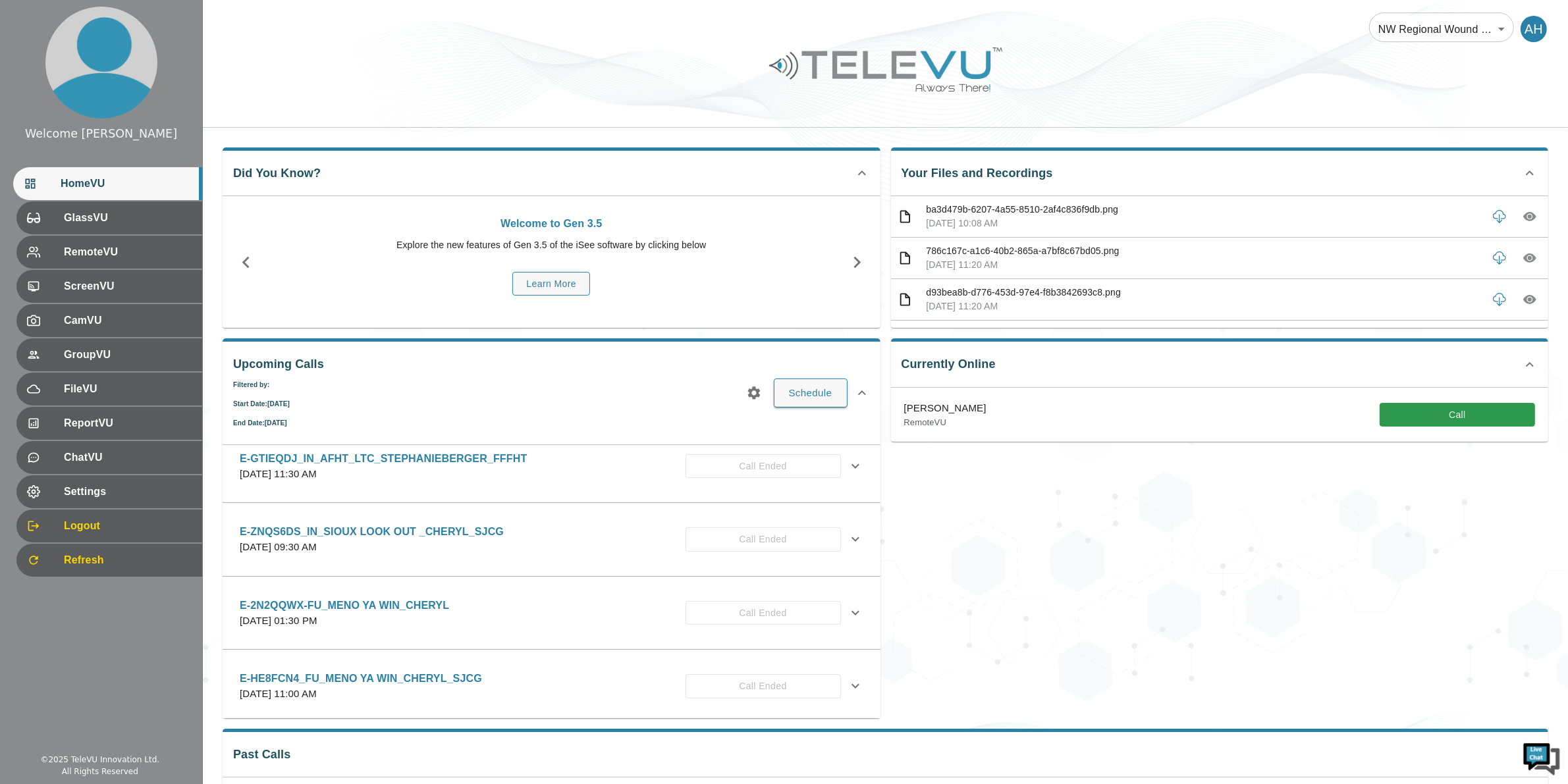
scroll to position [0, 0]
